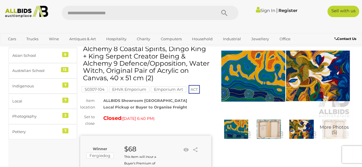
scroll to position [38, 0]
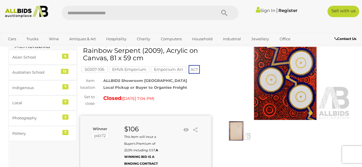
scroll to position [36, 0]
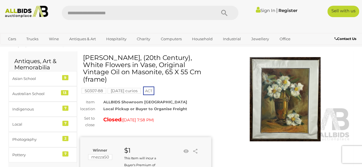
scroll to position [13, 0]
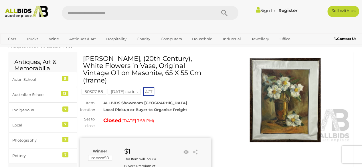
click at [301, 93] on img at bounding box center [285, 100] width 131 height 84
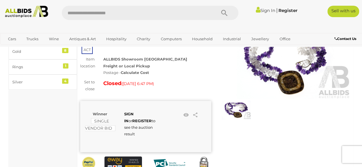
scroll to position [57, 0]
